Goal: Complete application form: Complete application form

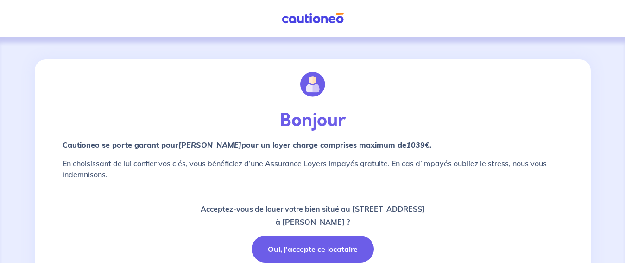
click at [307, 244] on button "Oui, j'accepte ce locataire" at bounding box center [313, 248] width 122 height 27
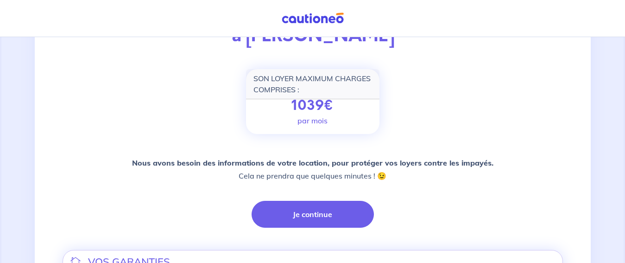
scroll to position [112, 0]
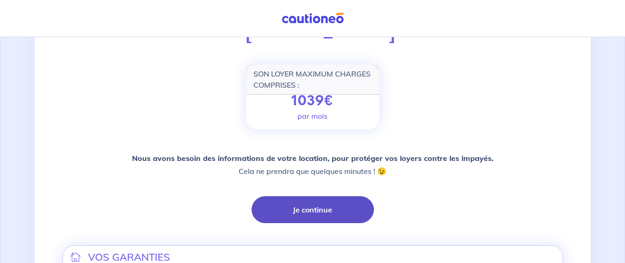
click at [330, 202] on button "Je continue" at bounding box center [313, 209] width 122 height 27
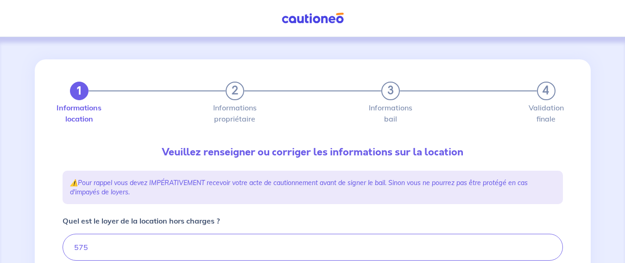
type input "595"
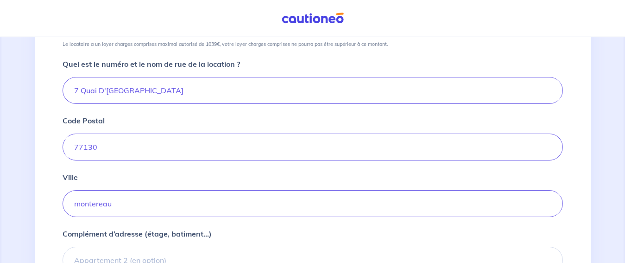
scroll to position [338, 0]
click at [144, 198] on input "montereau" at bounding box center [313, 202] width 500 height 27
type input "m"
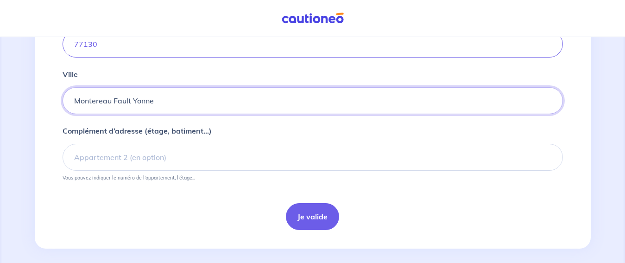
scroll to position [447, 0]
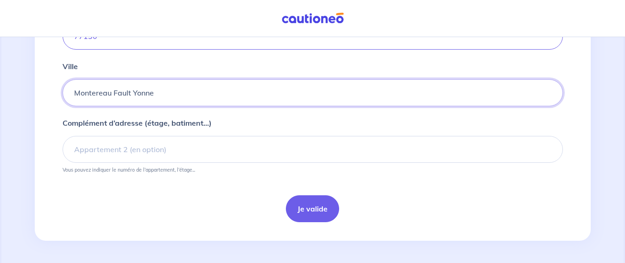
type input "Montereau Fault Yonne"
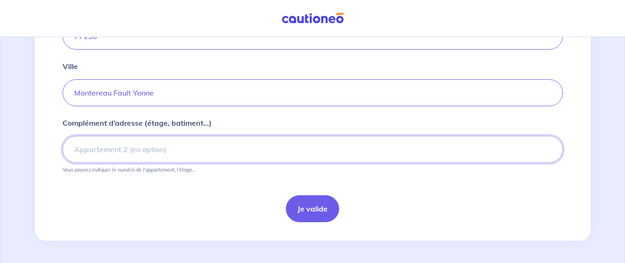
click at [85, 147] on input "Complément d’adresse (étage, batiment...)" at bounding box center [313, 149] width 500 height 27
type input "Place [PERSON_NAME]"
click at [306, 209] on button "Je valide" at bounding box center [312, 208] width 53 height 27
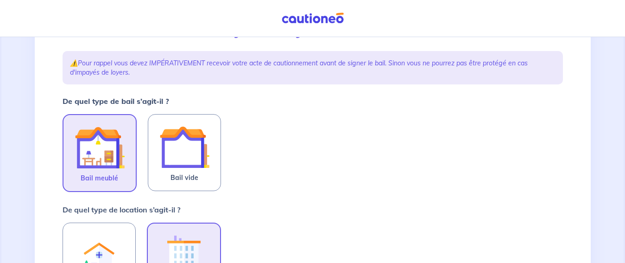
scroll to position [134, 0]
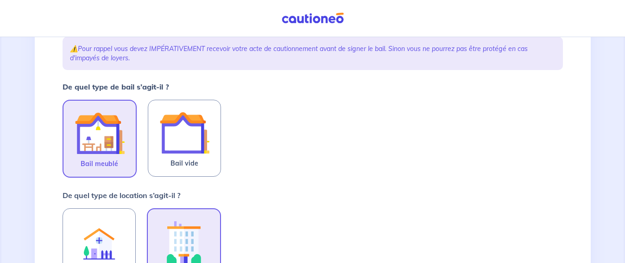
click at [107, 127] on img at bounding box center [100, 133] width 50 height 50
click at [0, 0] on input "Bail meublé" at bounding box center [0, 0] width 0 height 0
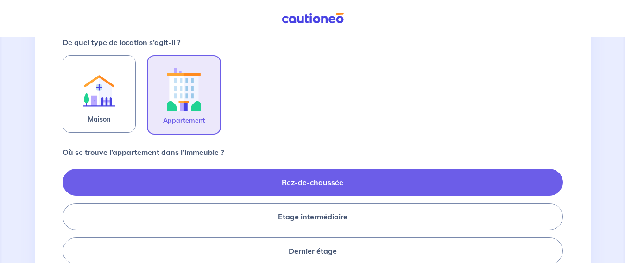
scroll to position [313, 0]
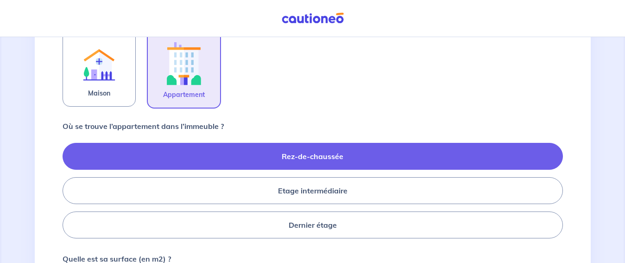
click at [425, 162] on label "Rez-de-chaussée" at bounding box center [313, 156] width 500 height 27
click at [69, 187] on input "Rez-de-chaussée" at bounding box center [66, 190] width 6 height 6
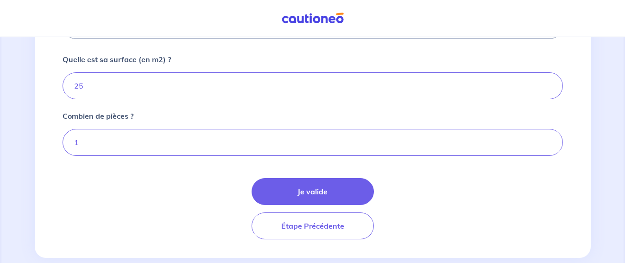
scroll to position [529, 0]
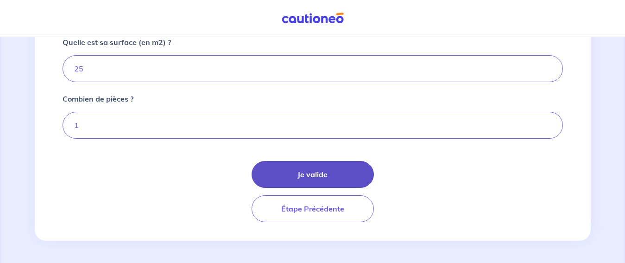
click at [291, 185] on button "Je valide" at bounding box center [313, 174] width 122 height 27
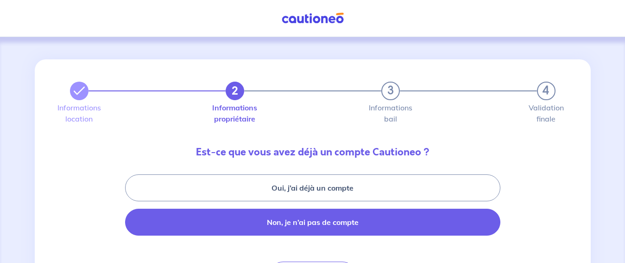
click at [363, 220] on button "Non, je n’ai pas de compte" at bounding box center [312, 221] width 375 height 27
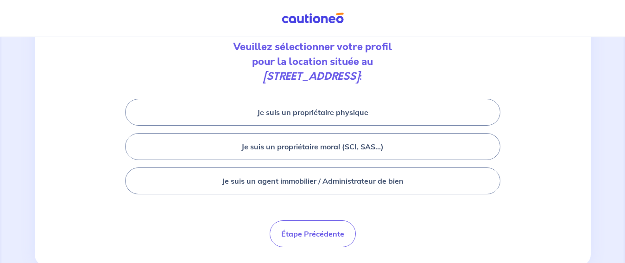
scroll to position [107, 0]
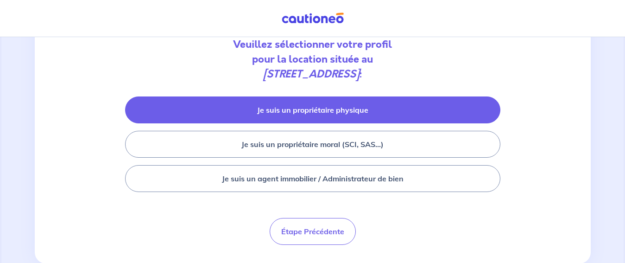
click at [346, 109] on button "Je suis un propriétaire physique" at bounding box center [312, 109] width 375 height 27
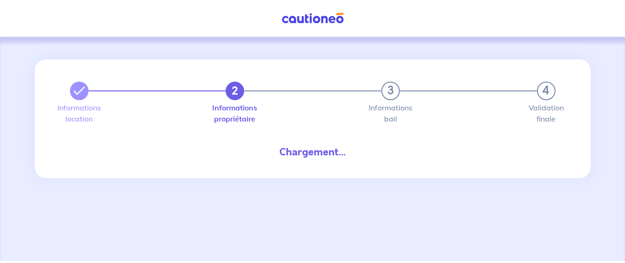
select select "FR"
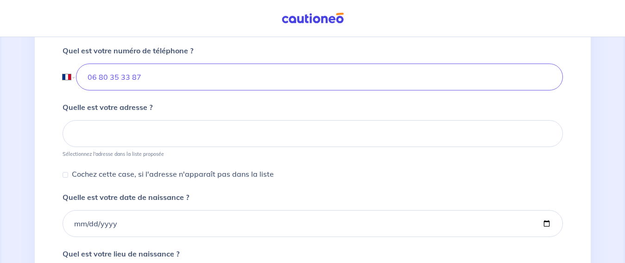
scroll to position [363, 0]
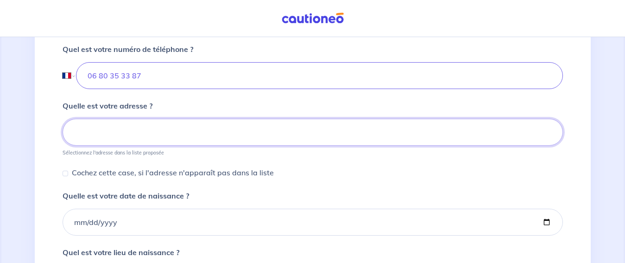
click at [91, 129] on input at bounding box center [313, 132] width 500 height 27
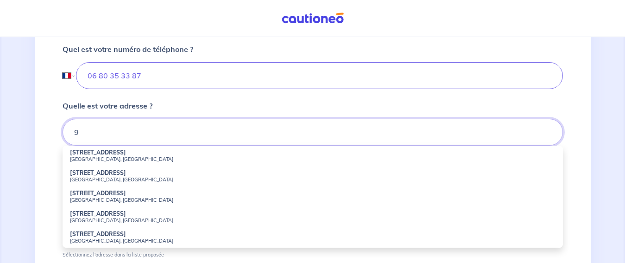
type input "9"
type input "Solène"
type input "Le Guyader"
type input "[PHONE_NUMBER]"
type input "[STREET_ADDRESS][PERSON_NAME]"
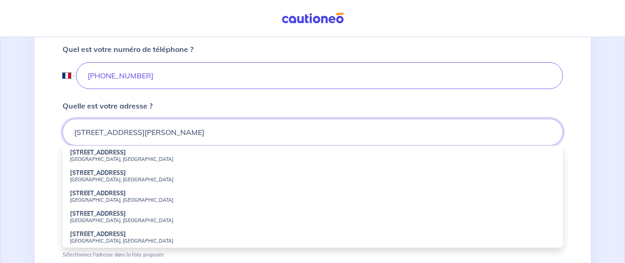
type input "[PHONE_NUMBER]"
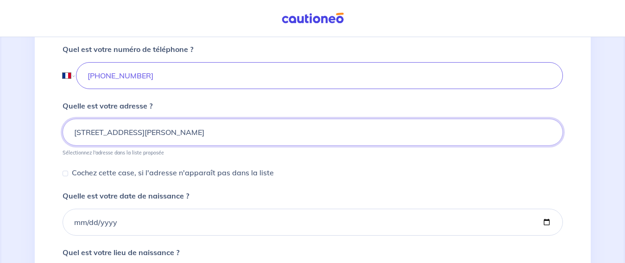
type input "[STREET_ADDRESS][PERSON_NAME]"
click at [41, 154] on div "2 3 4 Informations location Informations propriétaire Informations bail Validat…" at bounding box center [313, 45] width 556 height 698
click at [64, 173] on input "Cochez cette case, si l'adresse n'apparaît pas dans la liste" at bounding box center [66, 173] width 6 height 6
checkbox input "true"
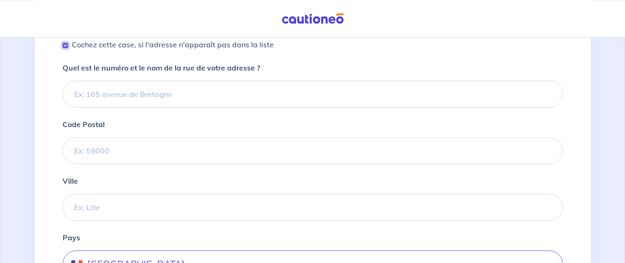
scroll to position [426, 0]
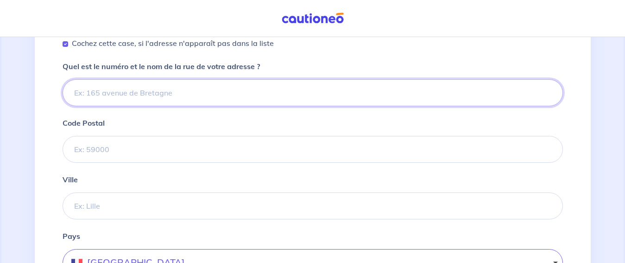
click at [93, 98] on input "Quel est le numéro et le nom de la rue de votre adresse ?" at bounding box center [313, 92] width 500 height 27
type input "[STREET_ADDRESS][PERSON_NAME]"
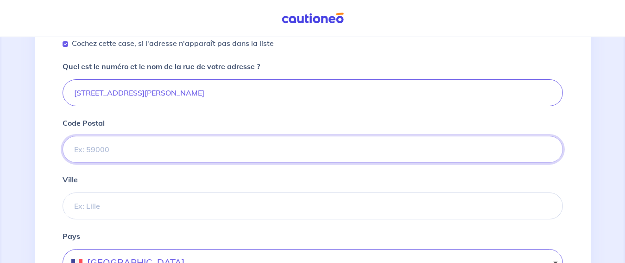
type input "77176"
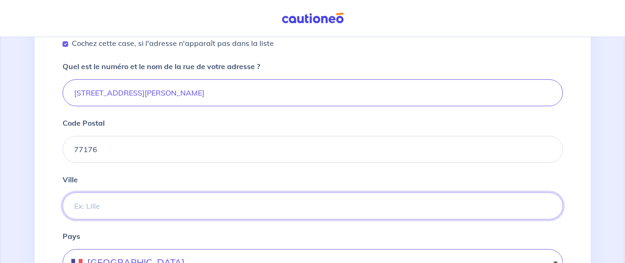
type input "[GEOGRAPHIC_DATA]"
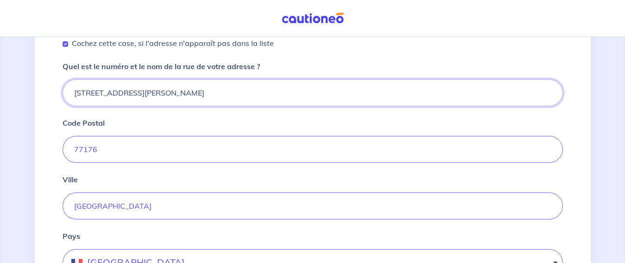
type input "[PHONE_NUMBER]"
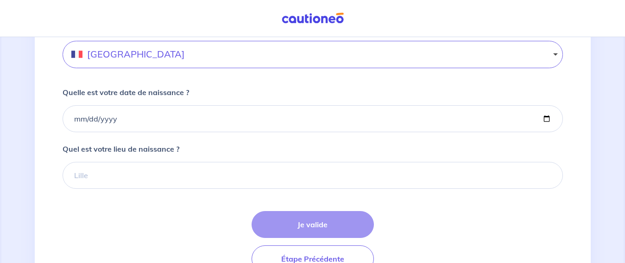
scroll to position [649, 0]
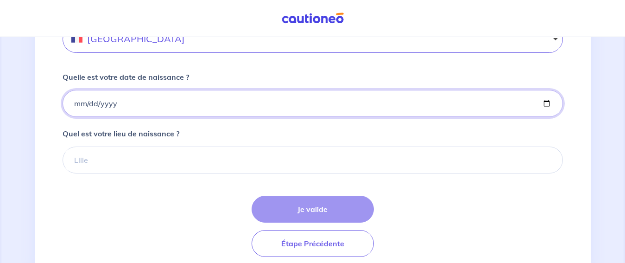
click at [77, 99] on input "Quelle est votre date de naissance ?" at bounding box center [313, 103] width 500 height 27
click at [75, 104] on input "Quelle est votre date de naissance ?" at bounding box center [313, 103] width 500 height 27
click at [83, 105] on input "Quelle est votre date de naissance ?" at bounding box center [313, 103] width 500 height 27
click at [125, 106] on input "Quelle est votre date de naissance ?" at bounding box center [313, 103] width 500 height 27
click at [80, 105] on input "Quelle est votre date de naissance ?" at bounding box center [313, 103] width 500 height 27
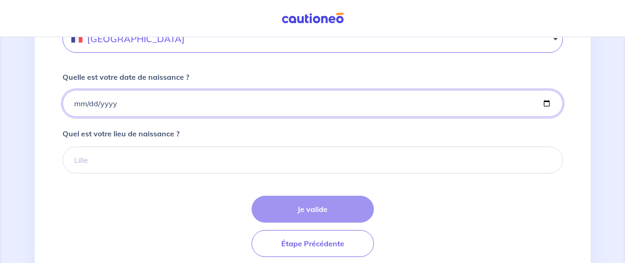
type input "[DATE]"
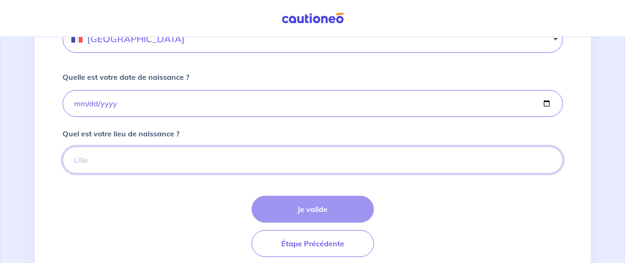
click at [117, 162] on input "Quel est votre lieu de naissance ?" at bounding box center [313, 159] width 500 height 27
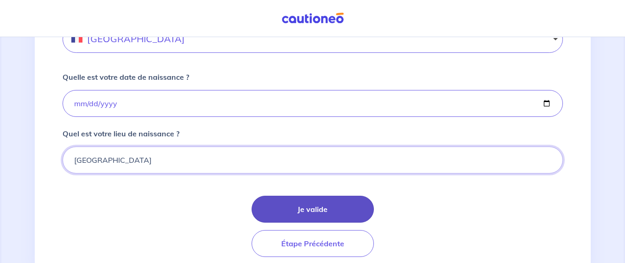
type input "[GEOGRAPHIC_DATA]"
click at [280, 205] on button "Je valide" at bounding box center [313, 208] width 122 height 27
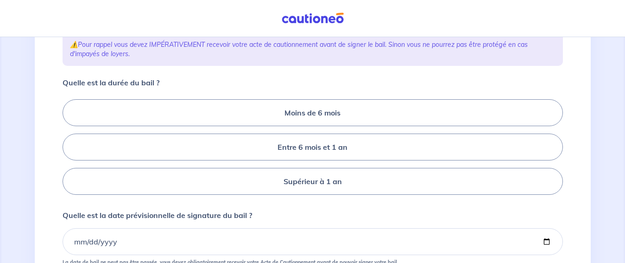
scroll to position [162, 0]
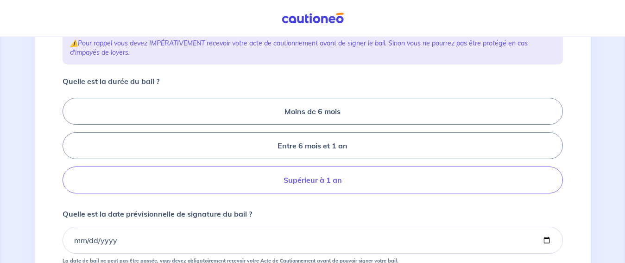
click at [294, 193] on label "Supérieur à 1 an" at bounding box center [313, 179] width 500 height 27
click at [69, 149] on input "Supérieur à 1 an" at bounding box center [66, 146] width 6 height 6
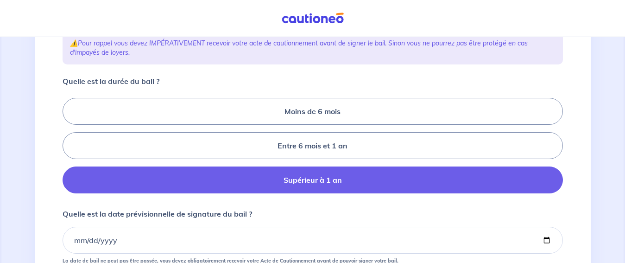
radio input "true"
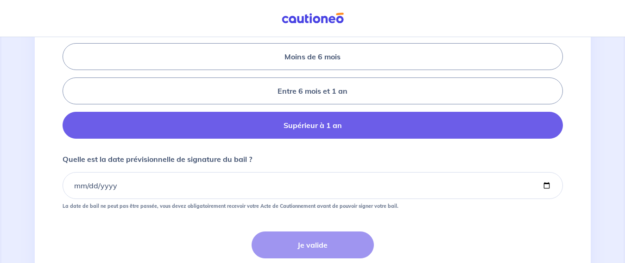
scroll to position [219, 0]
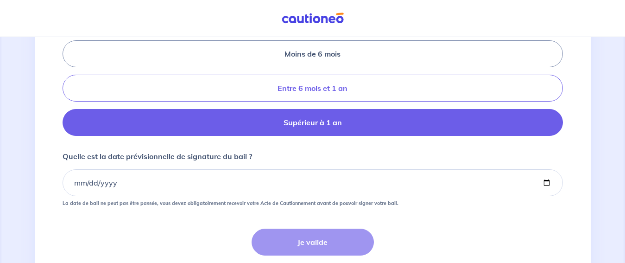
click at [400, 101] on label "Entre 6 mois et 1 an" at bounding box center [313, 88] width 500 height 27
click at [69, 91] on input "Entre 6 mois et 1 an" at bounding box center [66, 88] width 6 height 6
radio input "true"
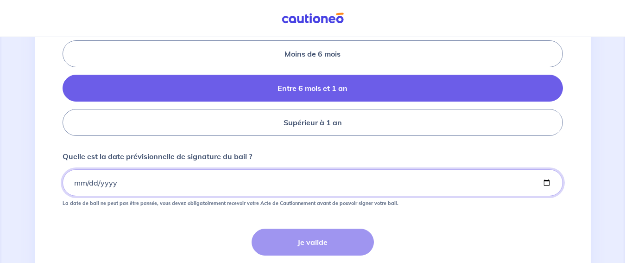
click at [75, 196] on input "Quelle est la date prévisionnelle de signature du bail ?" at bounding box center [313, 182] width 500 height 27
type input "[DATE]"
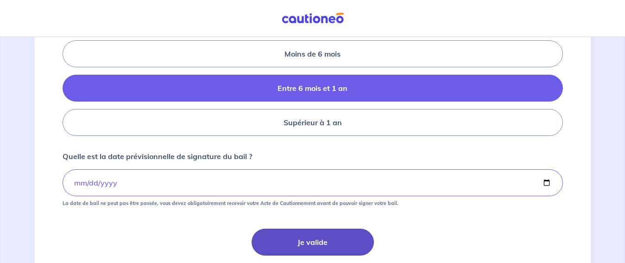
click at [270, 255] on button "Je valide" at bounding box center [313, 241] width 122 height 27
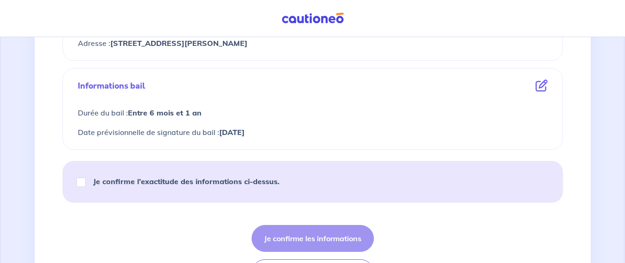
scroll to position [510, 0]
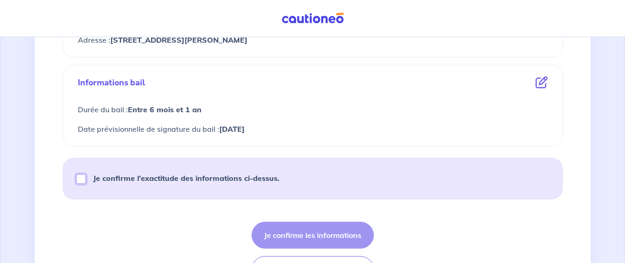
click at [80, 176] on input "Je confirme l’exactitude des informations ci-dessus." at bounding box center [80, 178] width 9 height 9
checkbox input "true"
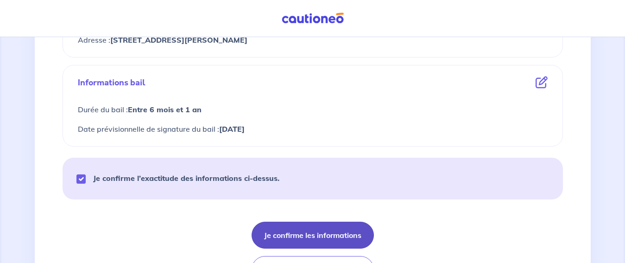
click at [331, 242] on button "Je confirme les informations" at bounding box center [313, 234] width 122 height 27
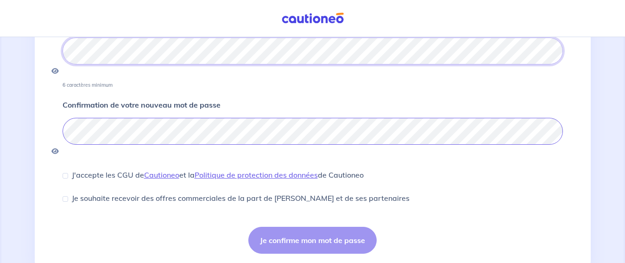
scroll to position [192, 0]
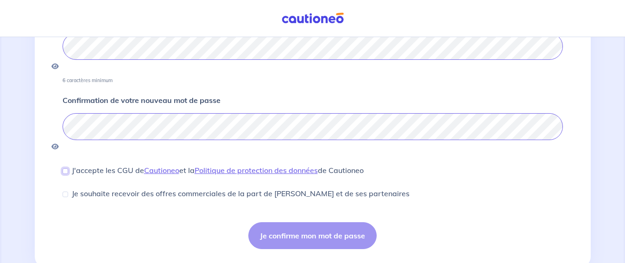
click at [66, 168] on input "J'accepte les CGU de [PERSON_NAME] et la Politique de protection des données de…" at bounding box center [66, 171] width 6 height 6
checkbox input "true"
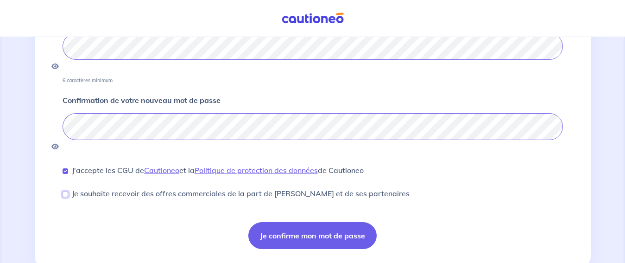
click at [64, 191] on input "Je souhaite recevoir des offres commerciales de la part de [PERSON_NAME] et de …" at bounding box center [66, 194] width 6 height 6
checkbox input "true"
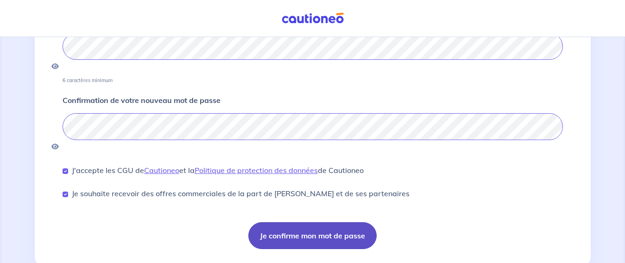
click at [271, 222] on button "Je confirme mon mot de passe" at bounding box center [312, 235] width 128 height 27
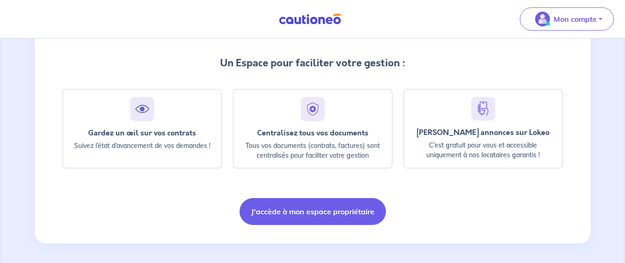
scroll to position [219, 0]
